Goal: Transaction & Acquisition: Purchase product/service

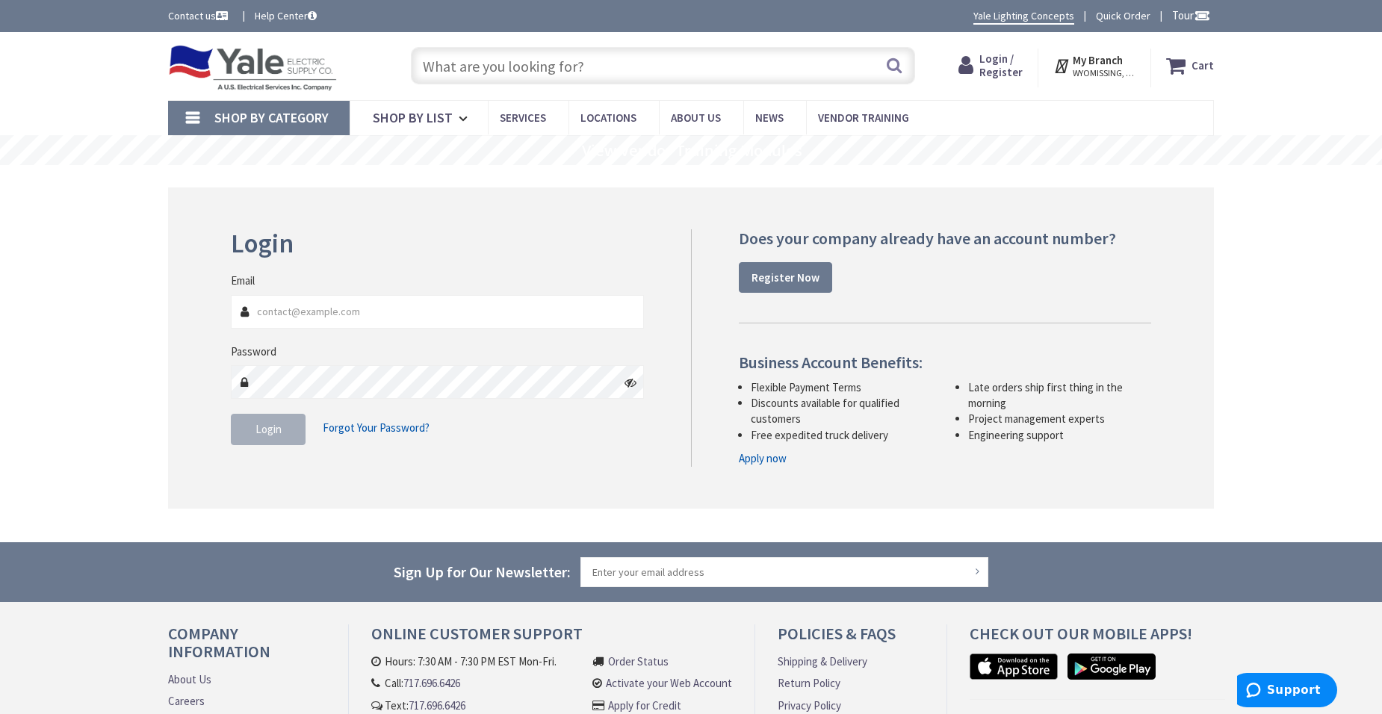
type input "[PERSON_NAME][EMAIL_ADDRESS][DOMAIN_NAME]"
click at [265, 433] on span "Login" at bounding box center [269, 429] width 26 height 14
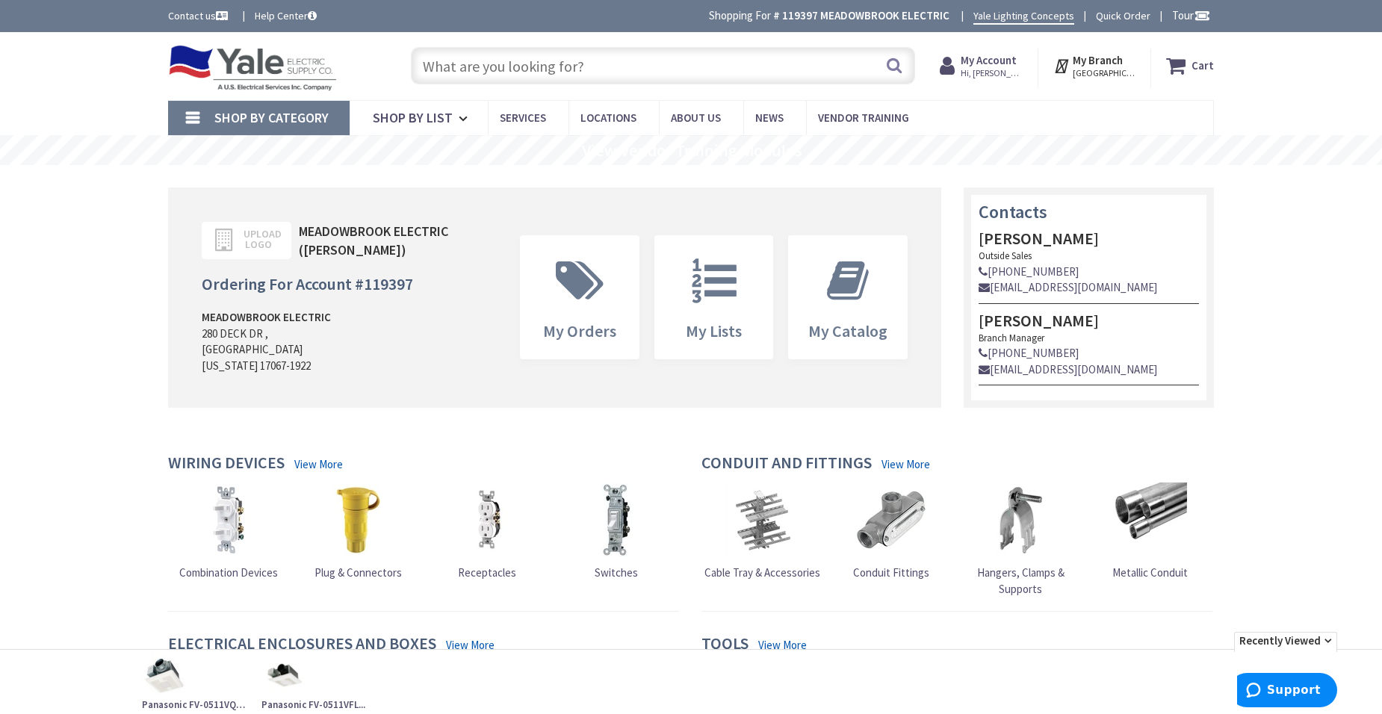
click at [577, 62] on input "text" at bounding box center [663, 65] width 504 height 37
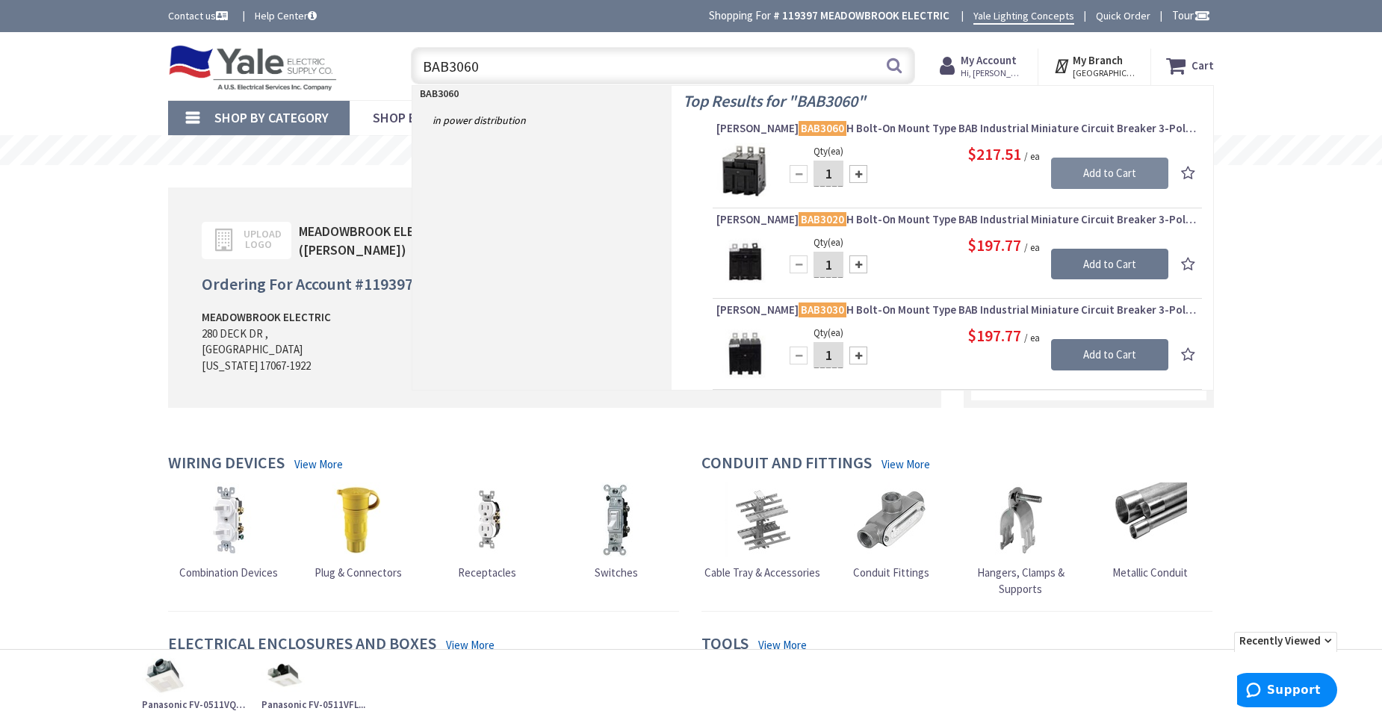
type input "BAB3060"
click at [1101, 168] on input "Add to Cart" at bounding box center [1109, 173] width 117 height 31
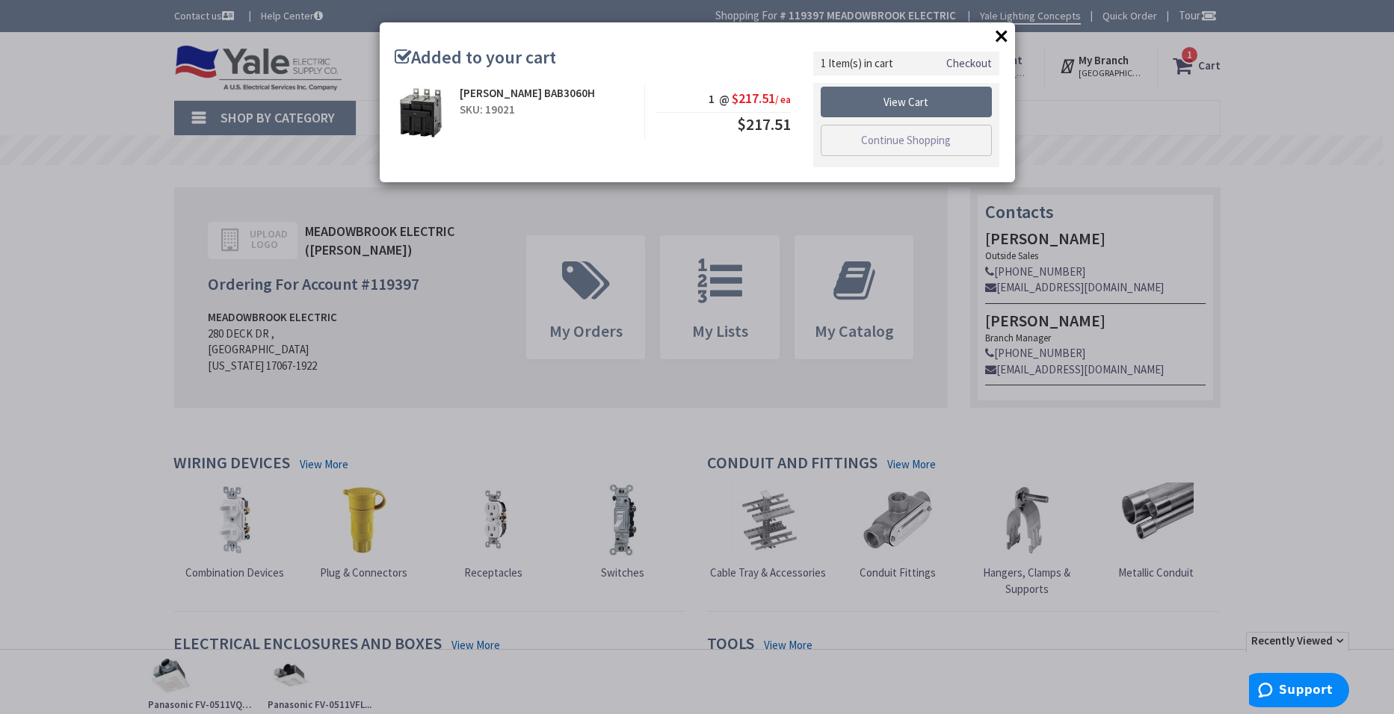
click at [909, 100] on link "View Cart" at bounding box center [906, 102] width 172 height 31
